Goal: Transaction & Acquisition: Purchase product/service

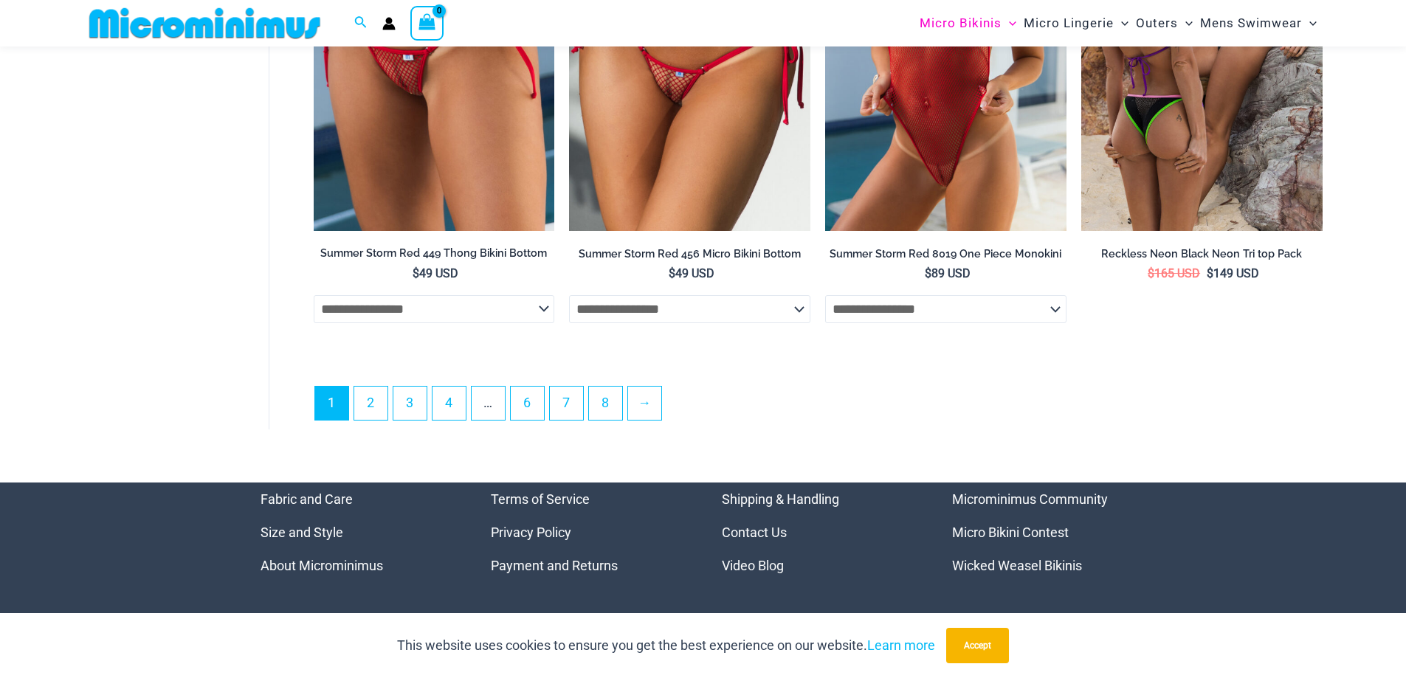
scroll to position [4121, 0]
